Goal: Transaction & Acquisition: Purchase product/service

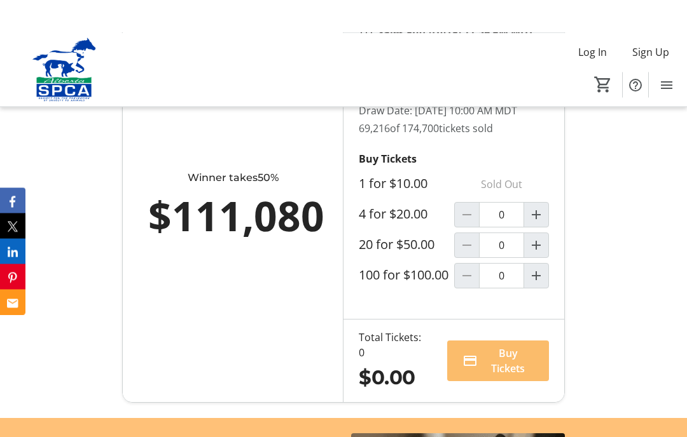
scroll to position [873, 0]
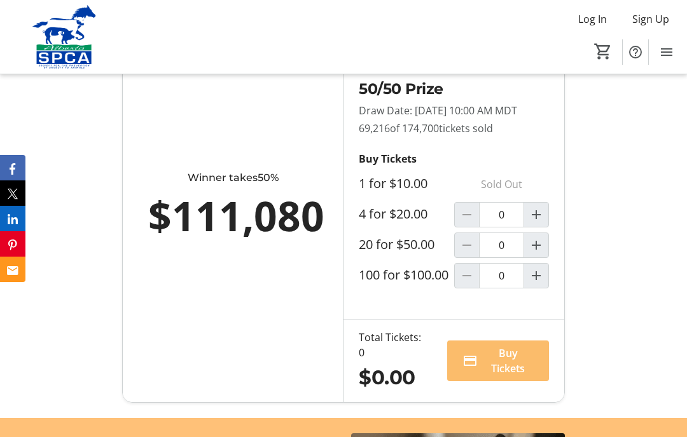
click at [535, 222] on mat-icon "Increment by one" at bounding box center [535, 214] width 15 height 15
click at [523, 376] on span "Buy Tickets" at bounding box center [507, 361] width 51 height 31
type input "1"
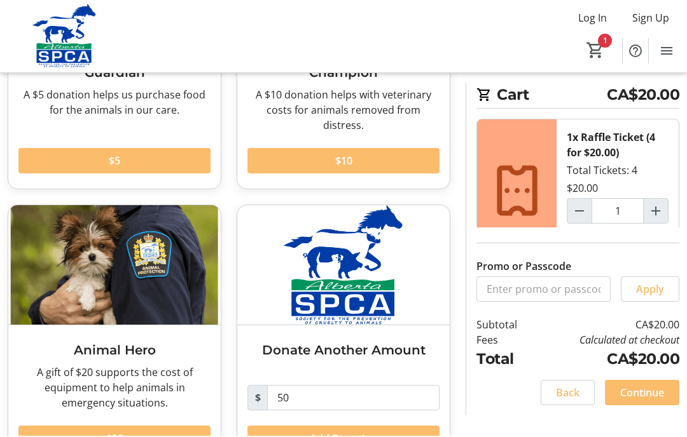
scroll to position [214, 0]
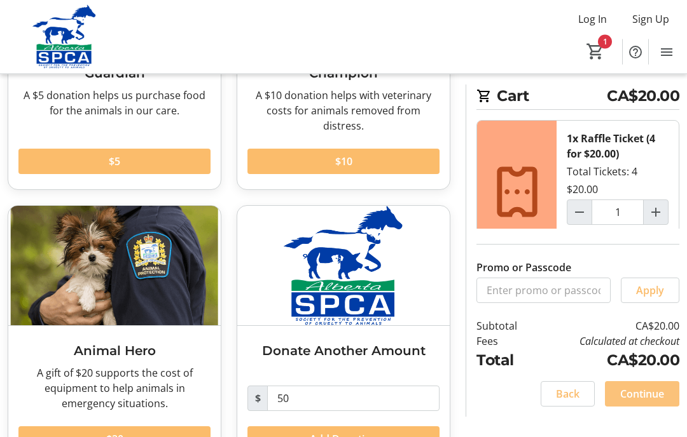
click at [639, 402] on span "Continue" at bounding box center [642, 393] width 44 height 15
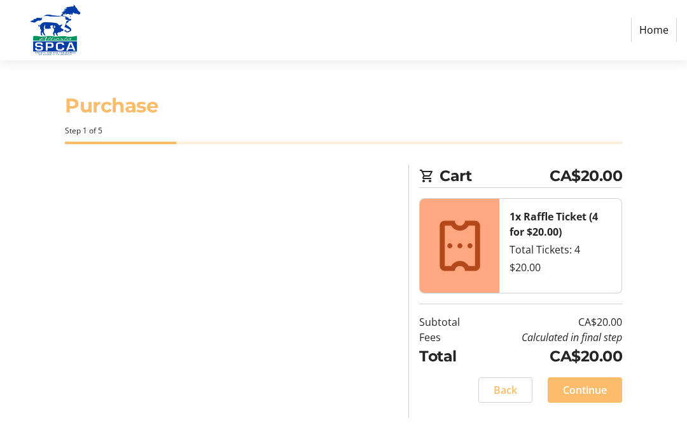
select select "CA"
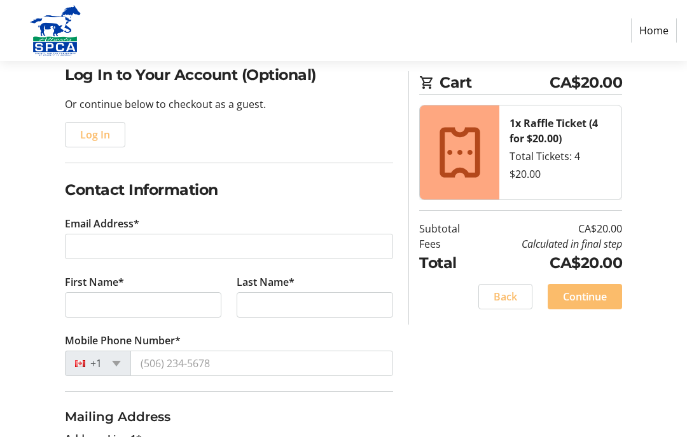
scroll to position [106, 0]
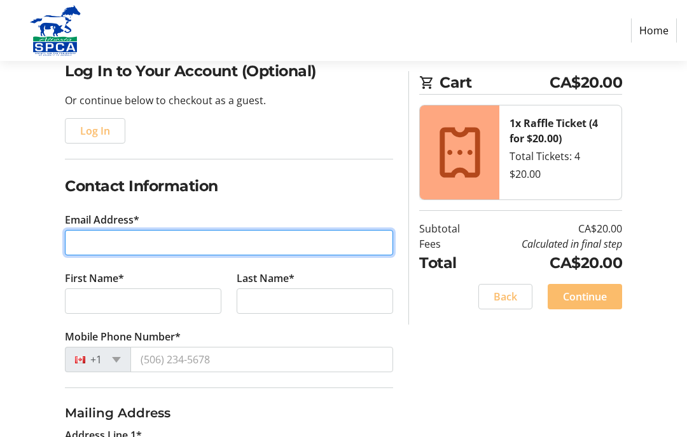
click at [142, 241] on input "Email Address*" at bounding box center [229, 242] width 328 height 25
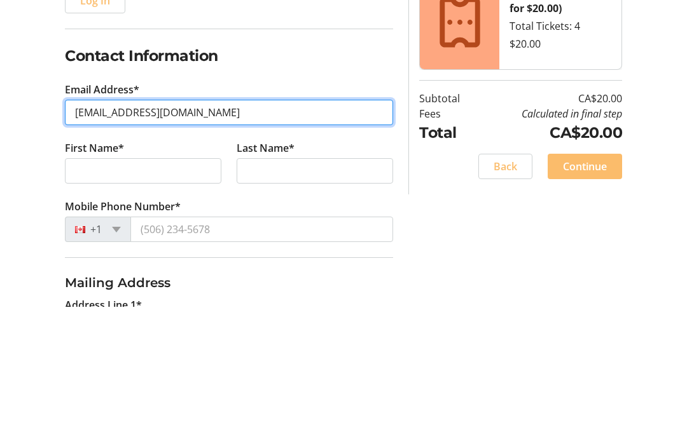
type input "[EMAIL_ADDRESS][DOMAIN_NAME]"
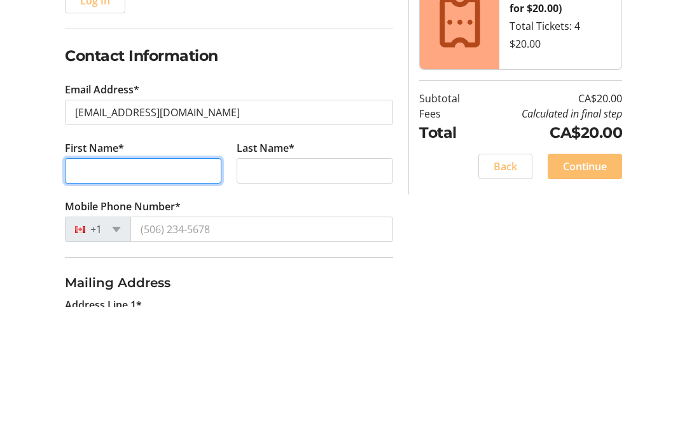
click at [176, 289] on input "First Name*" at bounding box center [143, 301] width 156 height 25
type input "[PERSON_NAME]"
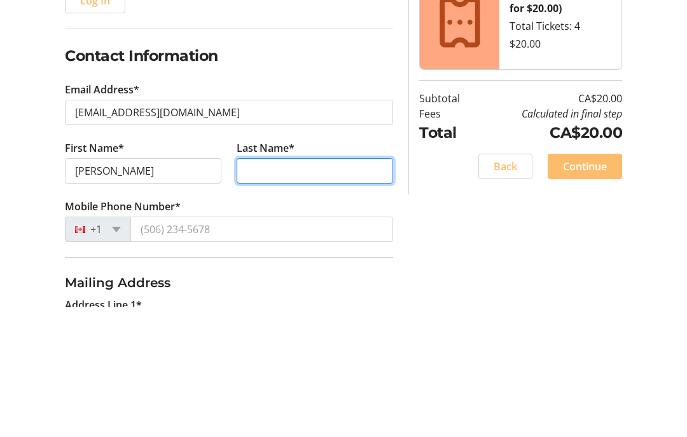
click at [303, 289] on input "Last Name*" at bounding box center [314, 301] width 156 height 25
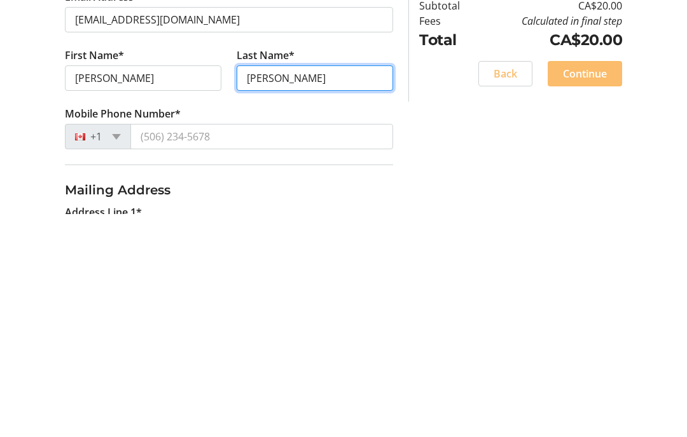
type input "[PERSON_NAME]"
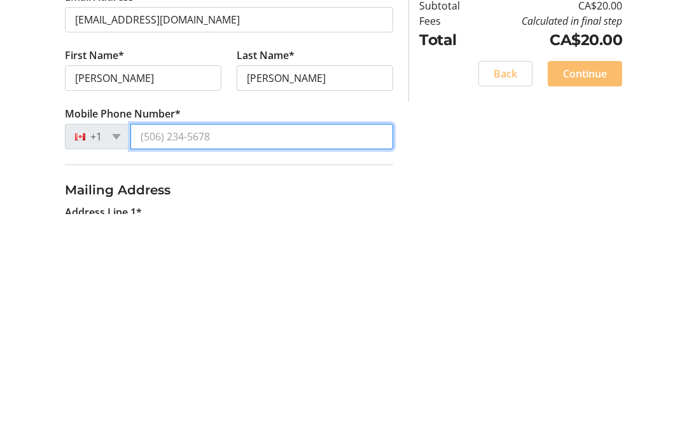
click at [235, 347] on input "Mobile Phone Number*" at bounding box center [261, 359] width 263 height 25
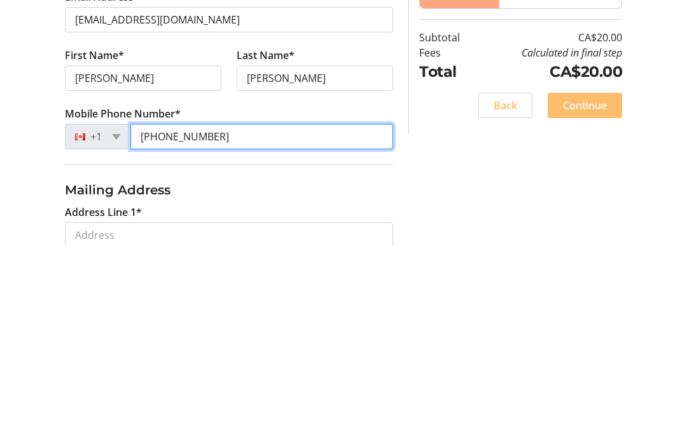
scroll to position [145, 0]
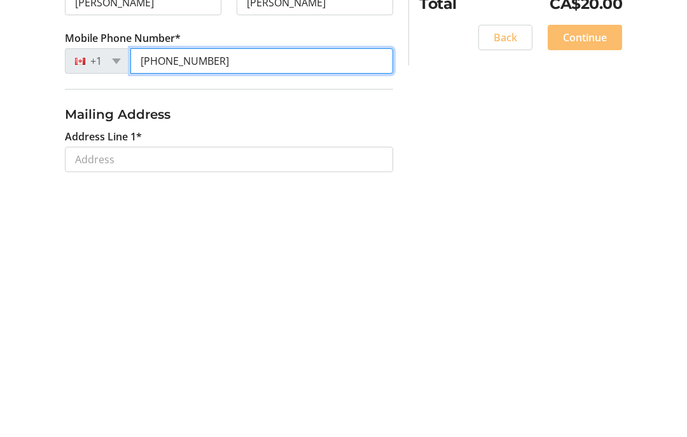
type input "[PHONE_NUMBER]"
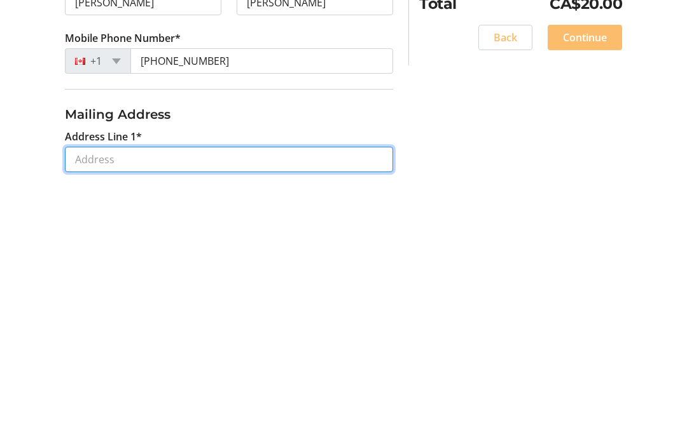
click at [232, 406] on input "Address Line 1*" at bounding box center [229, 418] width 328 height 25
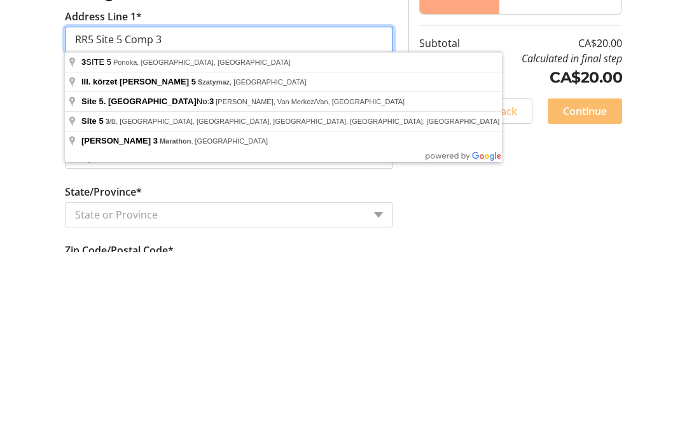
scroll to position [342, 0]
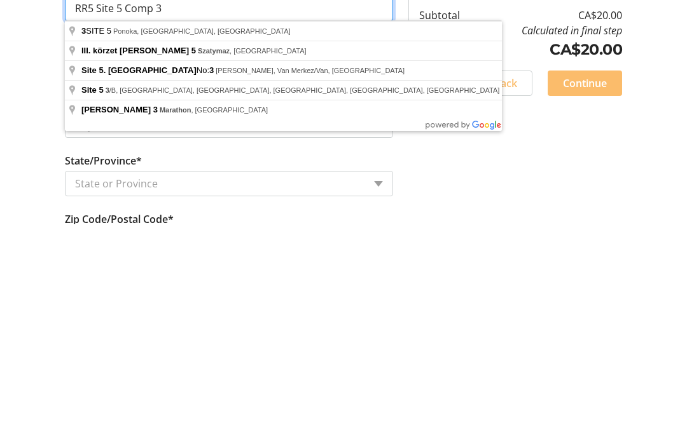
type input "RR5 Site 5 Comp 3"
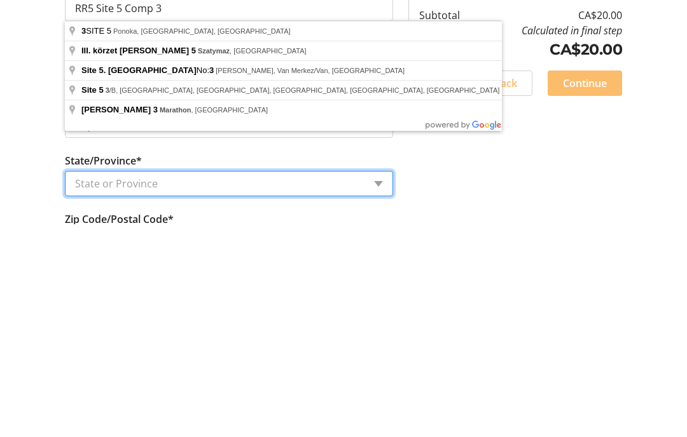
click at [369, 385] on select "State or Province State or Province [GEOGRAPHIC_DATA] [GEOGRAPHIC_DATA] [GEOGRA…" at bounding box center [229, 397] width 328 height 25
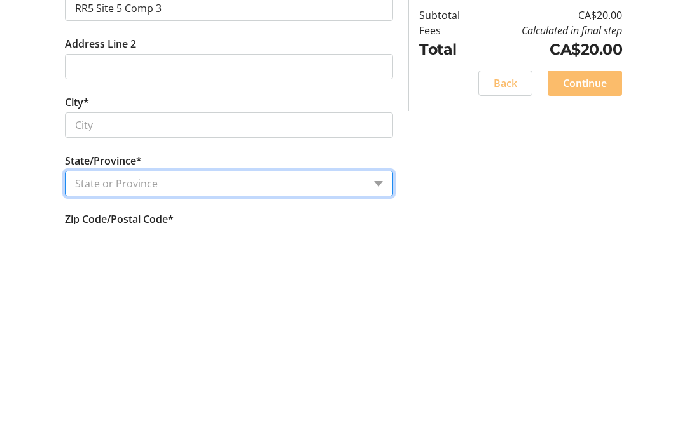
scroll to position [494, 0]
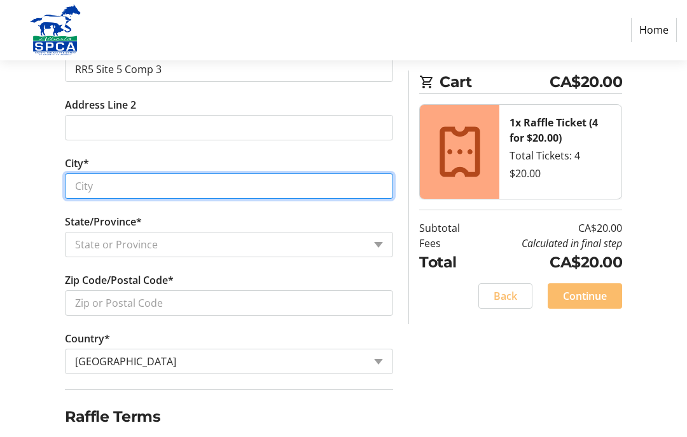
click at [93, 182] on input "City*" at bounding box center [229, 186] width 328 height 25
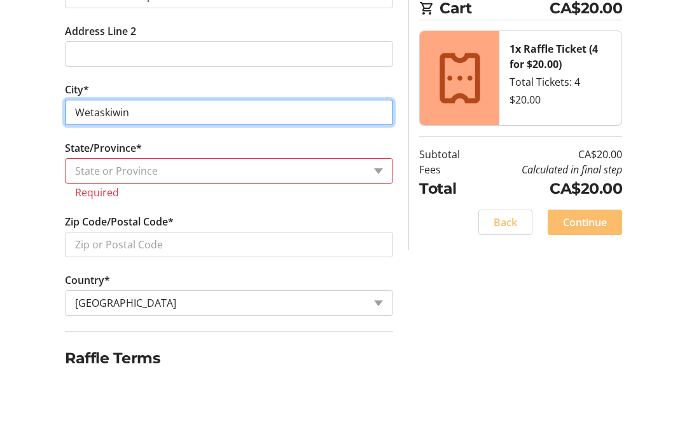
type input "Wetaskiwin"
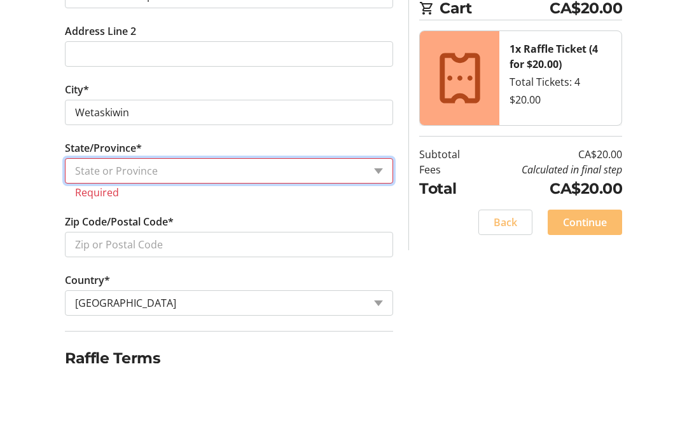
click at [373, 233] on select "State or Province State or Province [GEOGRAPHIC_DATA] [GEOGRAPHIC_DATA] [GEOGRA…" at bounding box center [229, 245] width 328 height 25
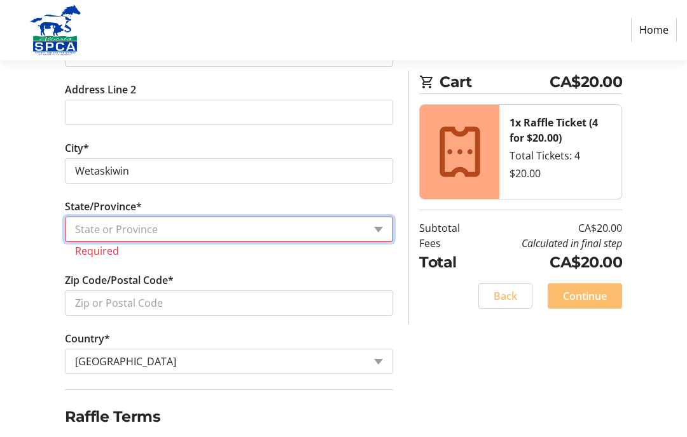
select select "AB"
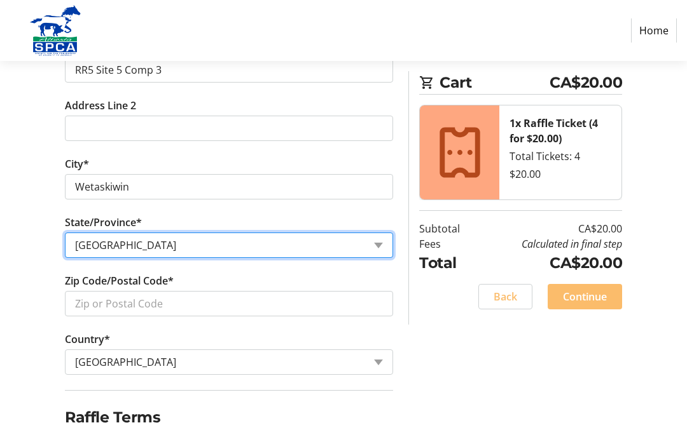
scroll to position [494, 0]
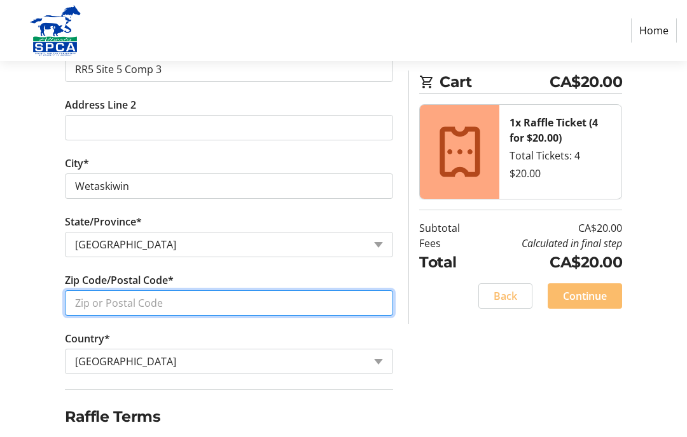
click at [163, 302] on input "Zip Code/Postal Code*" at bounding box center [229, 303] width 328 height 25
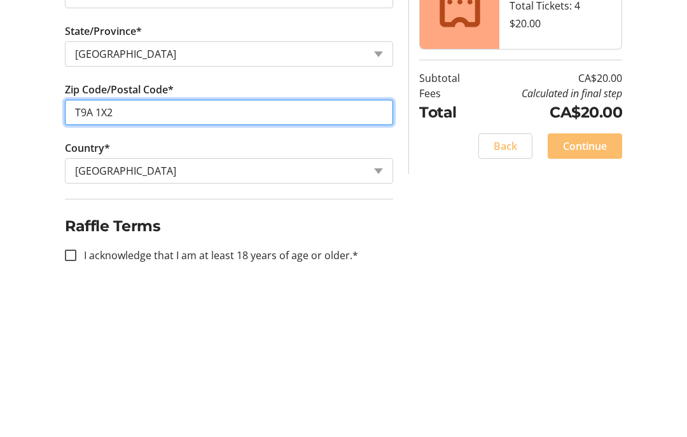
scroll to position [540, 0]
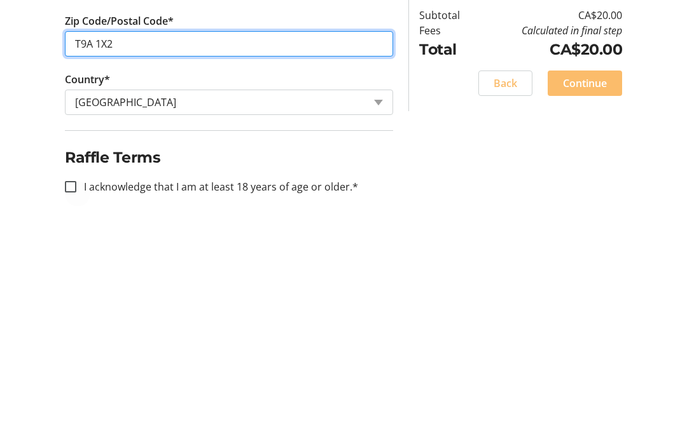
type input "T9A 1X2"
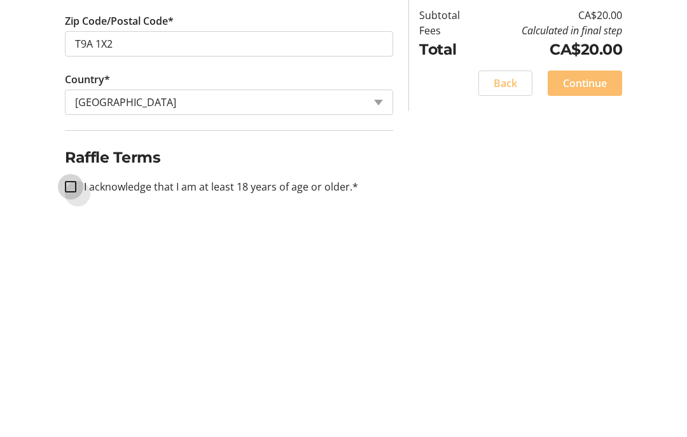
click at [68, 395] on input "I acknowledge that I am at least 18 years of age or older.*" at bounding box center [70, 400] width 11 height 11
checkbox input "true"
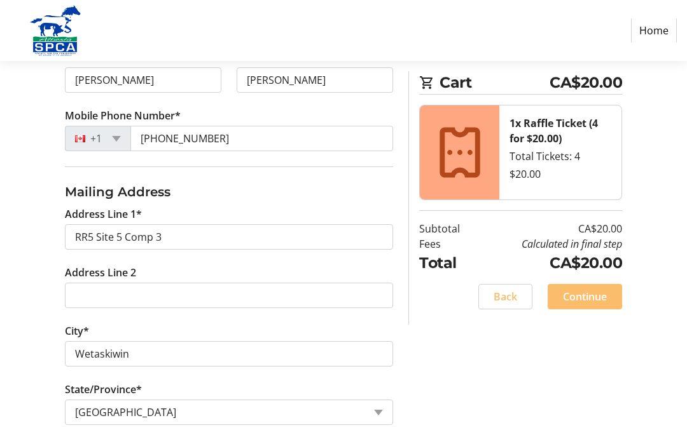
scroll to position [326, 0]
click at [591, 296] on span "Continue" at bounding box center [585, 296] width 44 height 15
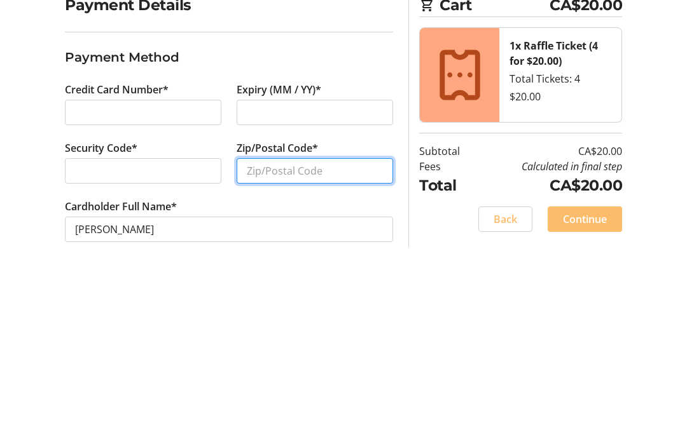
click at [332, 330] on input "Zip/Postal Code*" at bounding box center [314, 342] width 156 height 25
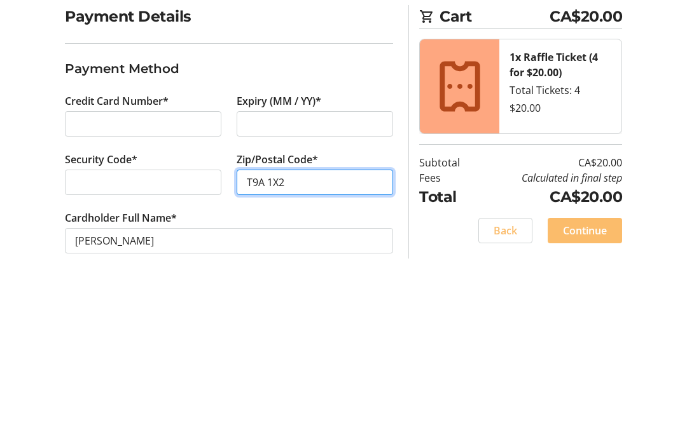
scroll to position [18, 0]
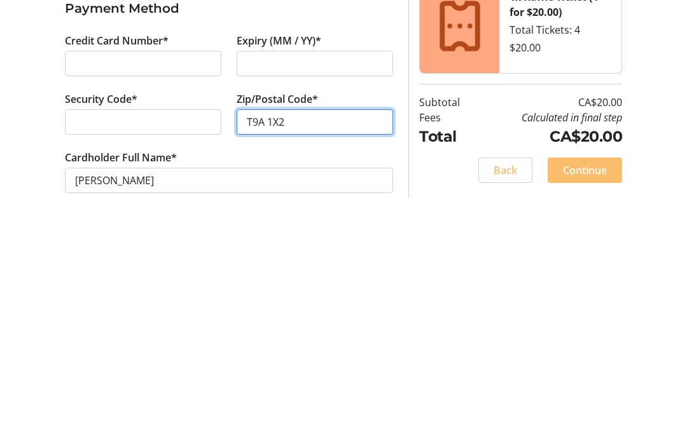
type input "T9A 1X2"
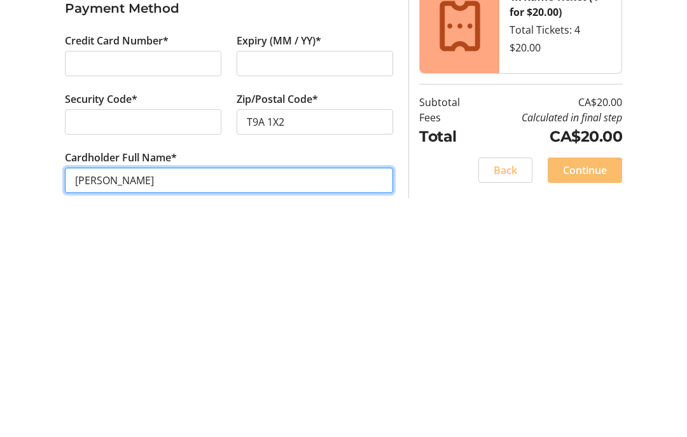
click at [146, 381] on input "[PERSON_NAME]" at bounding box center [229, 393] width 328 height 25
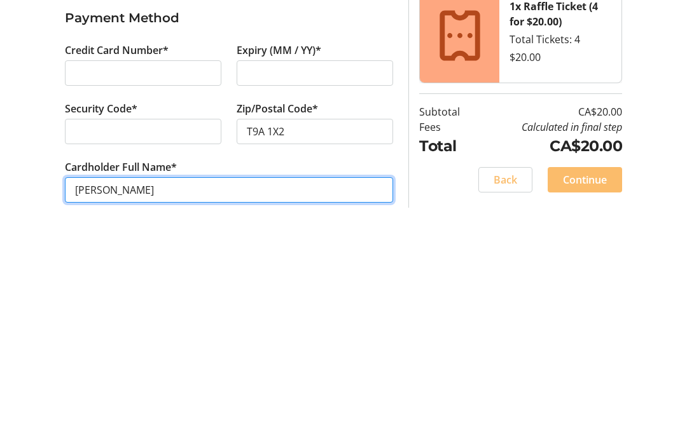
scroll to position [46, 0]
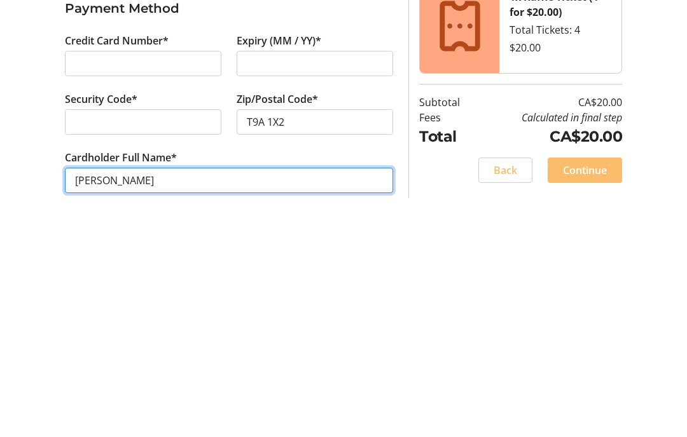
type input "[PERSON_NAME]"
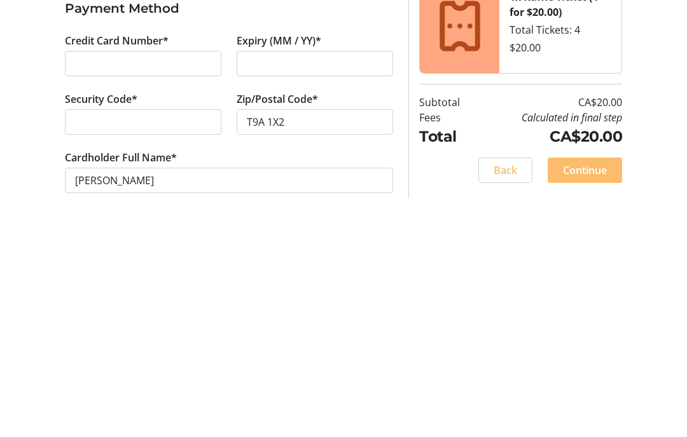
click at [602, 376] on span "Continue" at bounding box center [585, 383] width 44 height 15
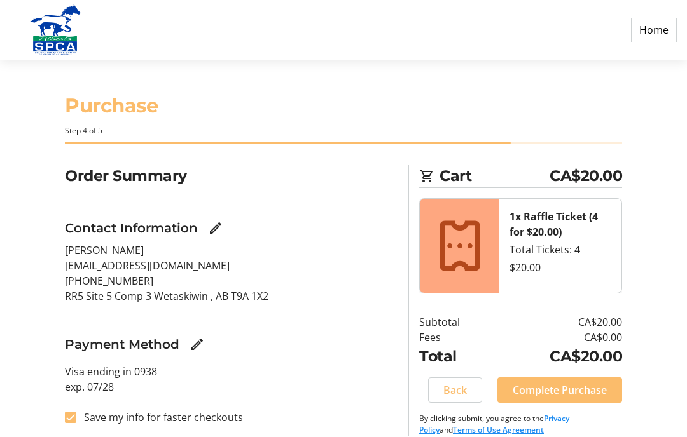
click at [596, 389] on span "Complete Purchase" at bounding box center [559, 390] width 94 height 15
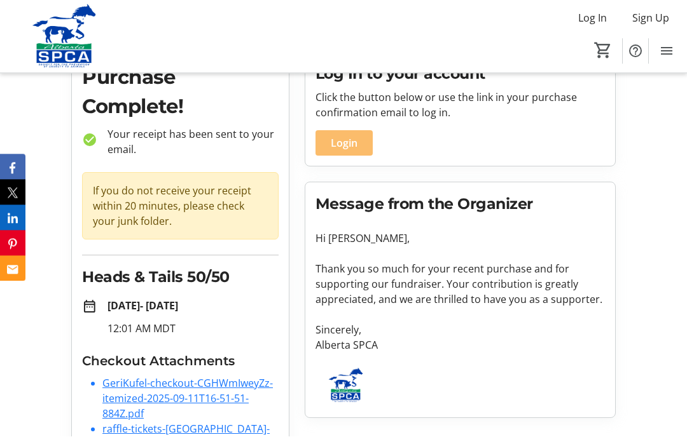
scroll to position [109, 0]
